Goal: Find specific page/section: Find specific page/section

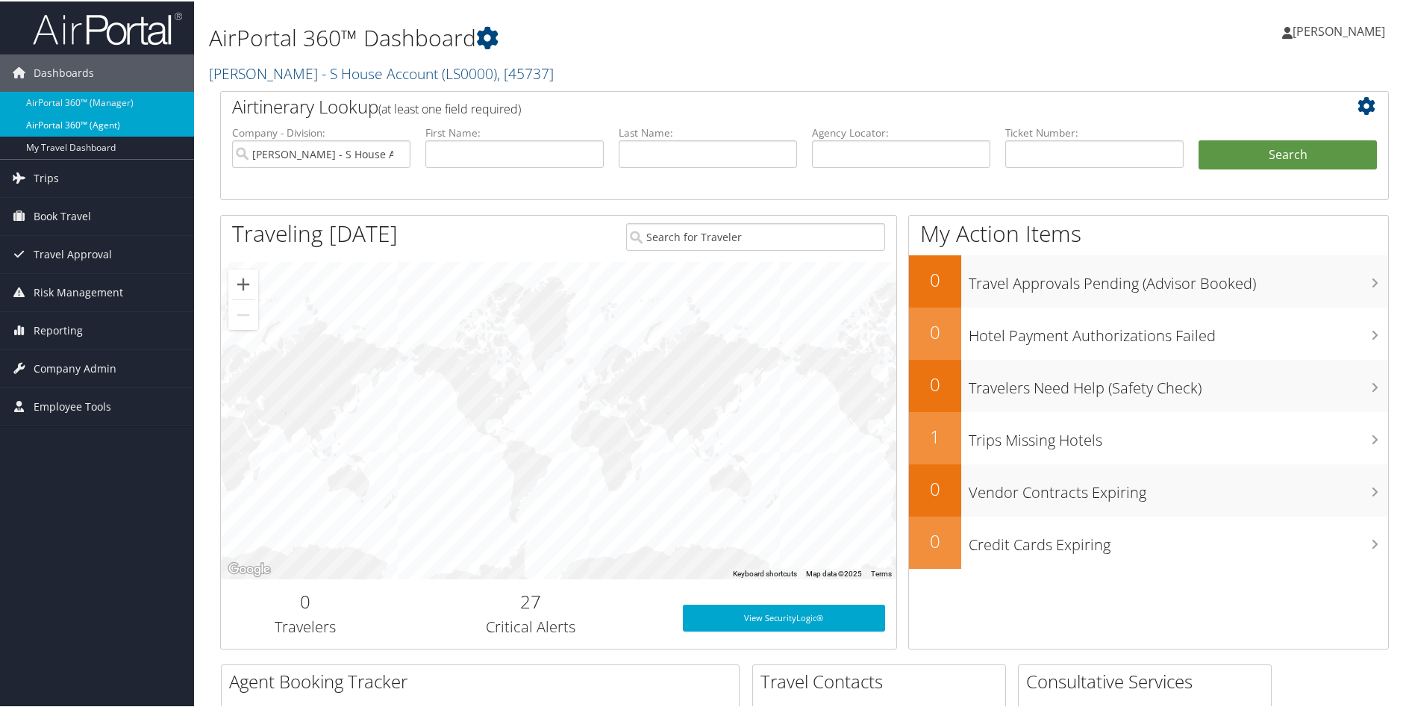
click at [122, 124] on link "AirPortal 360™ (Agent)" at bounding box center [97, 124] width 194 height 22
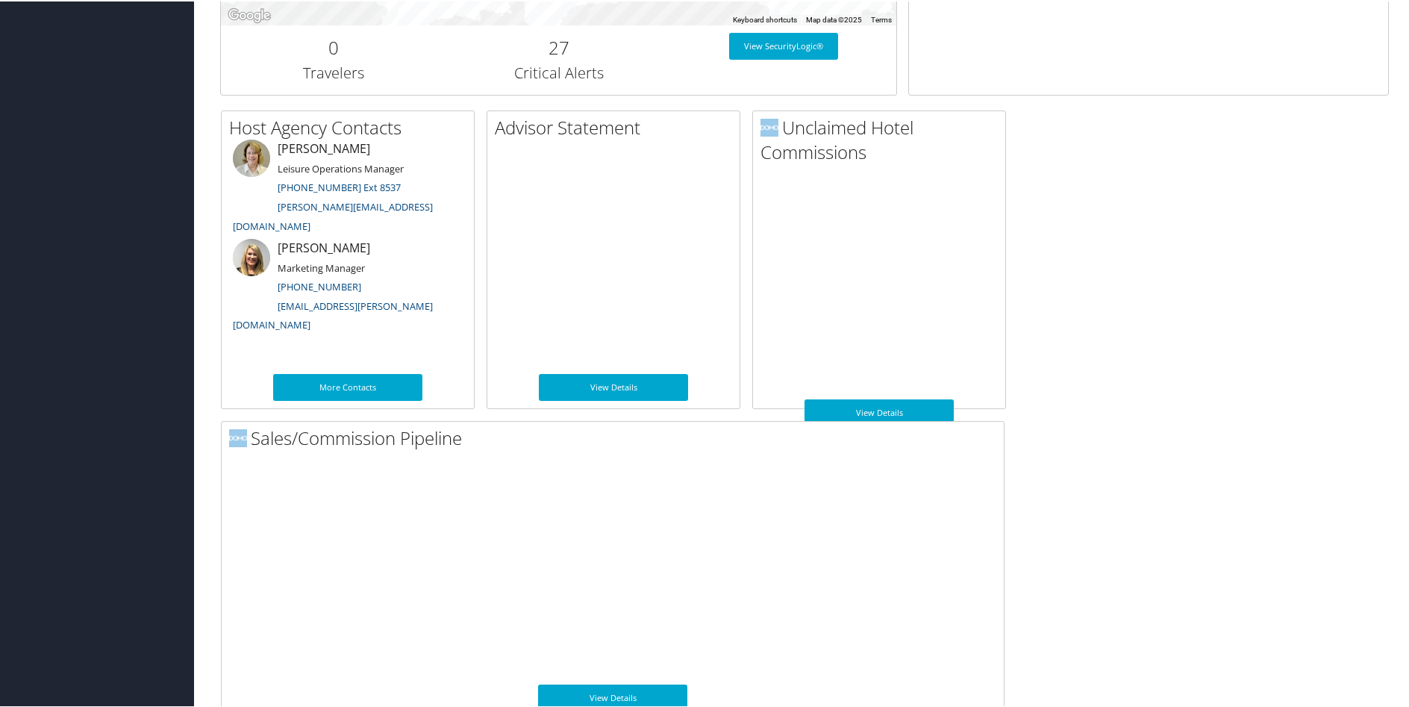
scroll to position [701, 0]
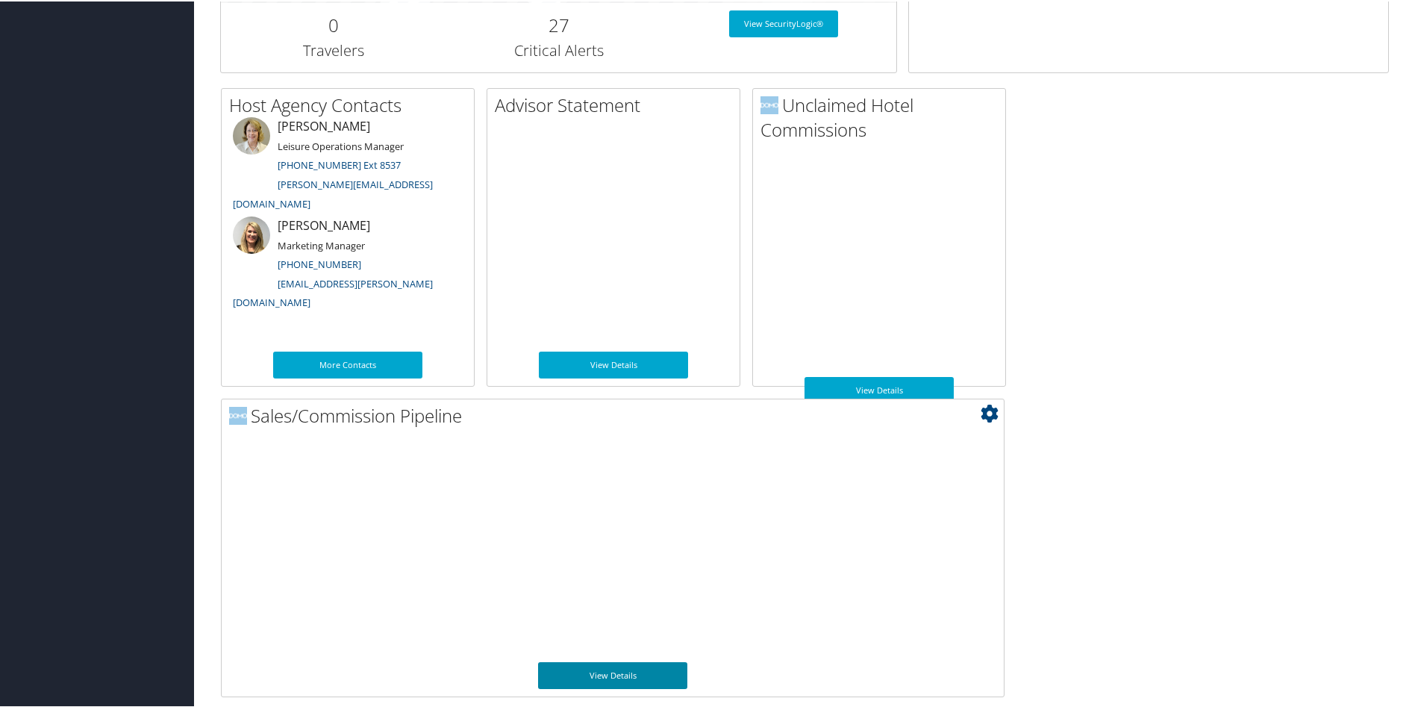
click at [600, 671] on link "View Details" at bounding box center [612, 673] width 149 height 27
